Goal: Find specific page/section: Find specific page/section

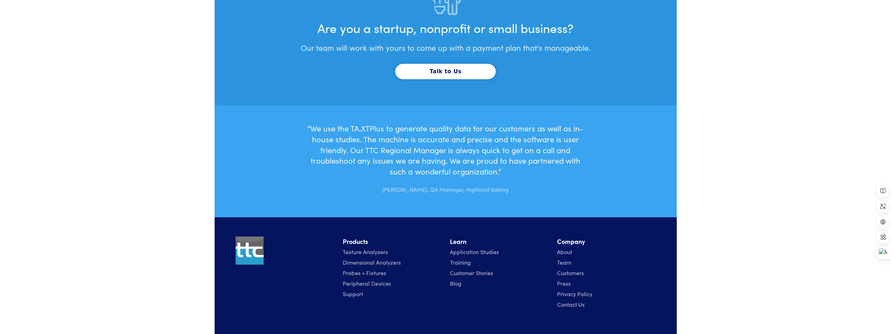
scroll to position [2152, 0]
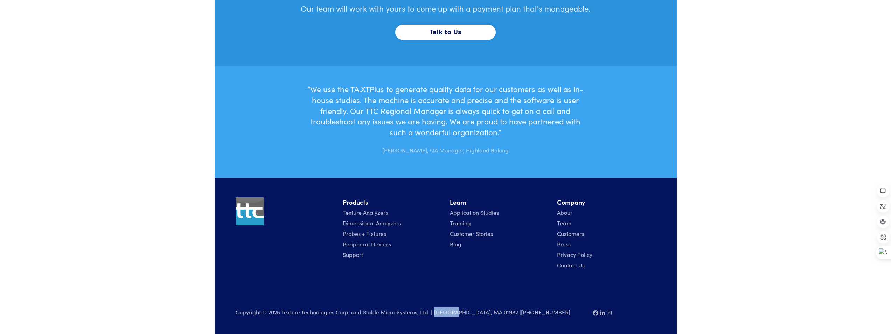
drag, startPoint x: 447, startPoint y: 314, endPoint x: 454, endPoint y: 314, distance: 7.0
click at [343, 314] on p "Copyright © 2025 Texture Technologies Corp. and Stable Micro Systems, Ltd. | [G…" at bounding box center [410, 311] width 349 height 9
drag, startPoint x: 459, startPoint y: 313, endPoint x: 480, endPoint y: 313, distance: 20.6
click at [343, 313] on p "Copyright © 2025 Texture Technologies Corp. and Stable Micro Systems, Ltd. | [G…" at bounding box center [410, 311] width 349 height 9
click at [343, 294] on div "Copyright © 2025 Texture Technologies Corp. and Stable Micro Systems, Ltd. | [G…" at bounding box center [445, 299] width 428 height 48
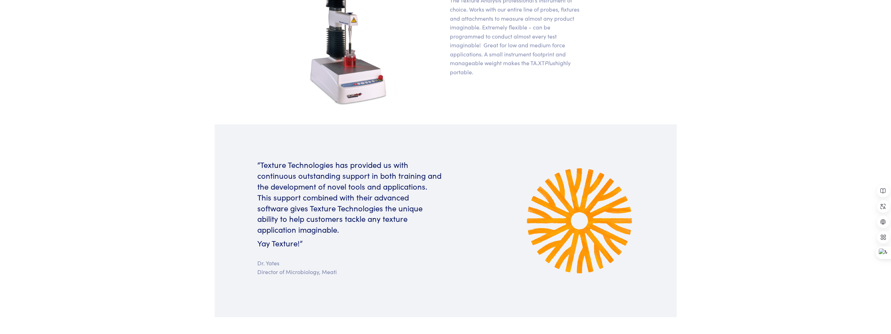
scroll to position [0, 0]
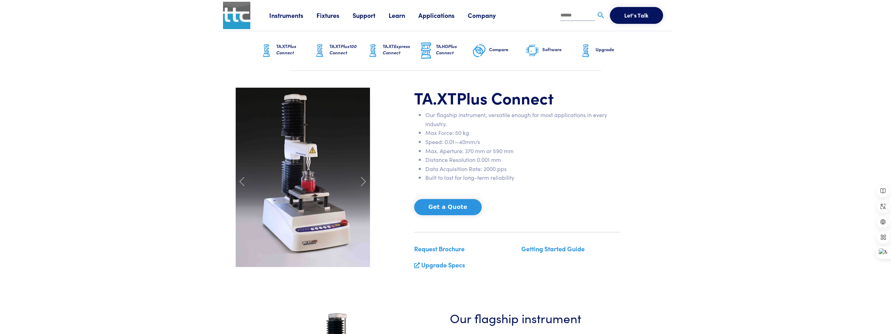
click at [343, 155] on li "Distance Resolution 0.001 mm" at bounding box center [522, 159] width 195 height 9
click at [343, 180] on li "Built to last for long-term reliability" at bounding box center [522, 177] width 195 height 9
click at [343, 16] on link "Company" at bounding box center [488, 15] width 41 height 9
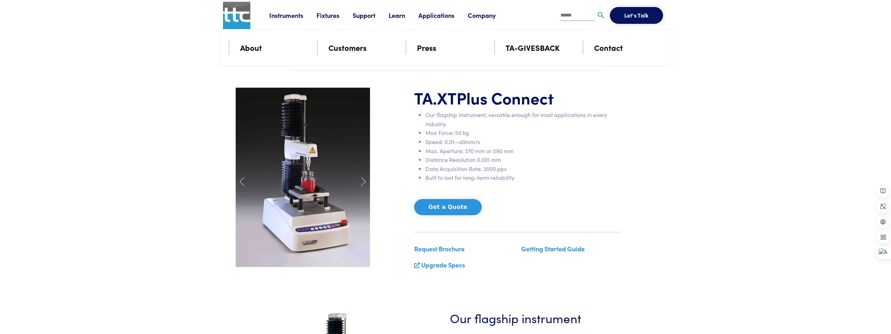
click at [295, 17] on link "Instruments" at bounding box center [292, 15] width 47 height 9
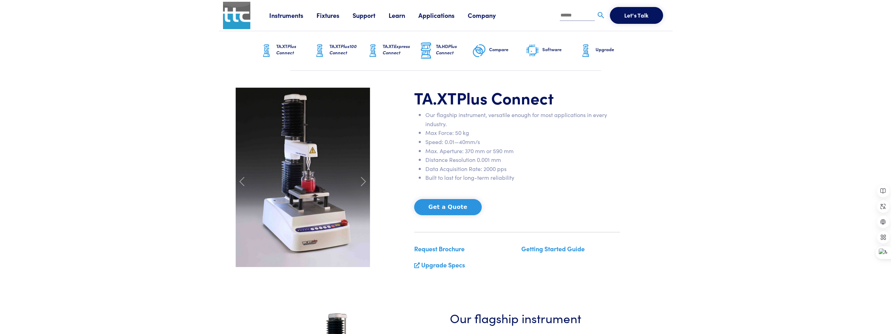
click at [343, 16] on link "Company" at bounding box center [488, 15] width 41 height 9
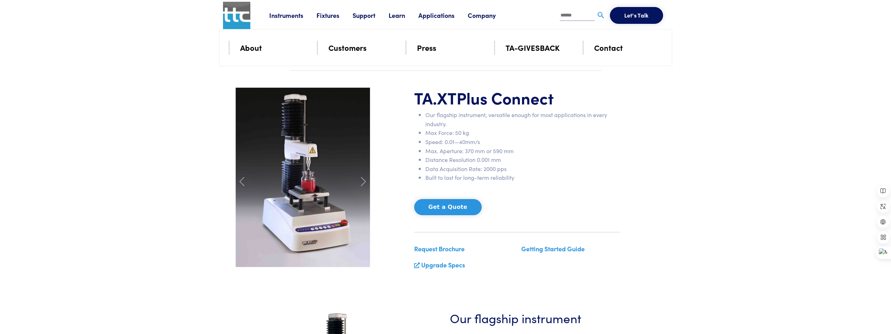
click at [260, 44] on link "About" at bounding box center [251, 47] width 22 height 12
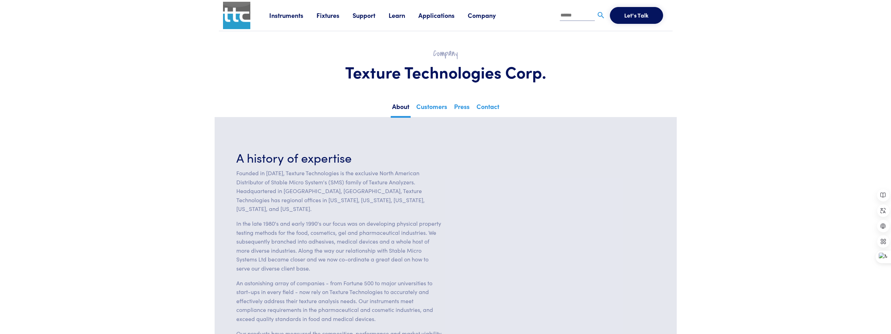
click at [286, 14] on link "Instruments" at bounding box center [292, 15] width 47 height 9
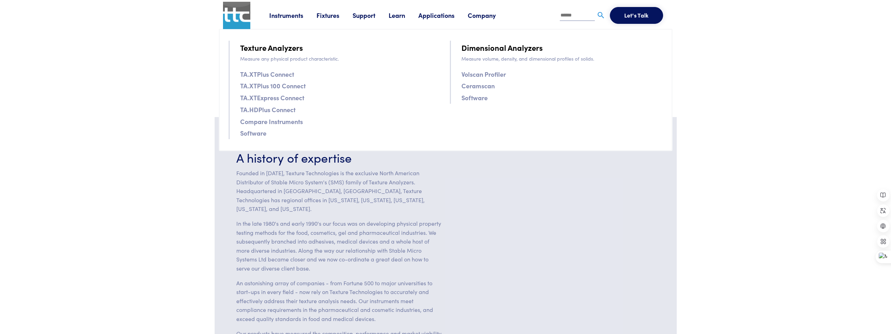
click at [478, 15] on link "Company" at bounding box center [488, 15] width 41 height 9
